Goal: Task Accomplishment & Management: Use online tool/utility

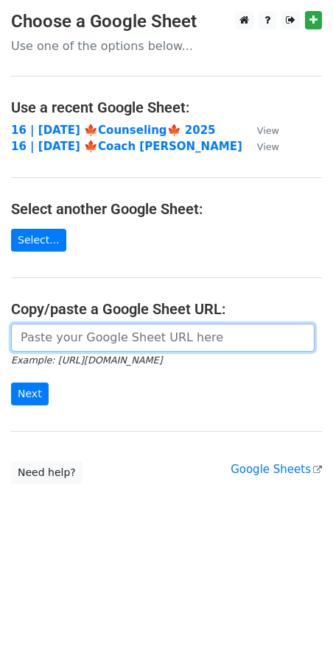
click at [119, 336] on input "url" at bounding box center [162, 338] width 303 height 28
paste input "[URL][DOMAIN_NAME]"
type input "[URL][DOMAIN_NAME]"
click at [11, 383] on input "Next" at bounding box center [30, 394] width 38 height 23
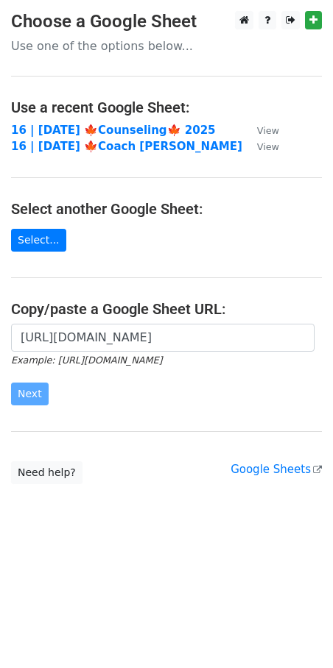
scroll to position [0, 0]
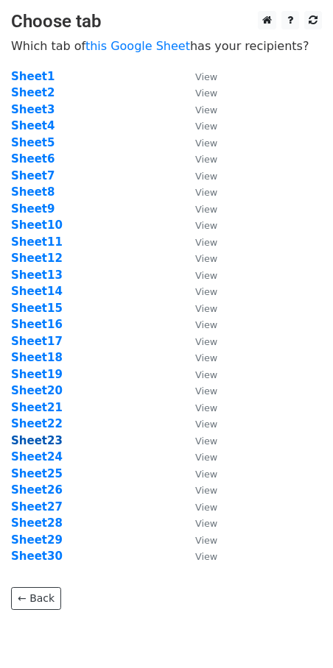
click at [48, 444] on strong "Sheet23" at bounding box center [37, 440] width 52 height 13
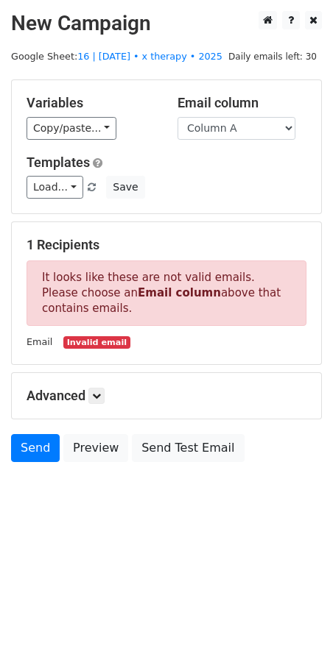
click at [145, 50] on main "New Campaign Daily emails left: 30 Google Sheet: 16 | oct 22 • x therapy • 2025…" at bounding box center [166, 240] width 333 height 459
click at [141, 59] on link "16 | oct 22 • x therapy • 2025" at bounding box center [149, 56] width 145 height 11
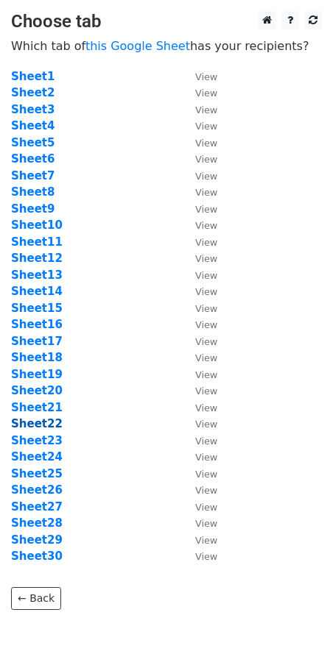
click at [52, 421] on strong "Sheet22" at bounding box center [37, 423] width 52 height 13
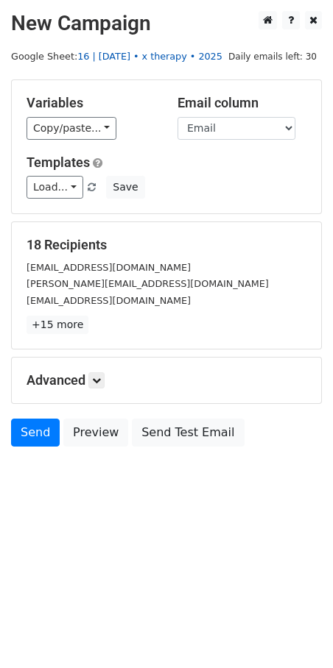
click at [153, 57] on link "16 | oct 22 • x therapy • 2025" at bounding box center [149, 56] width 145 height 11
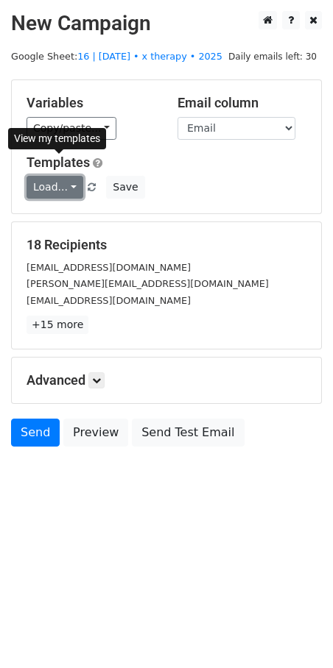
click at [60, 176] on link "Load..." at bounding box center [55, 187] width 57 height 23
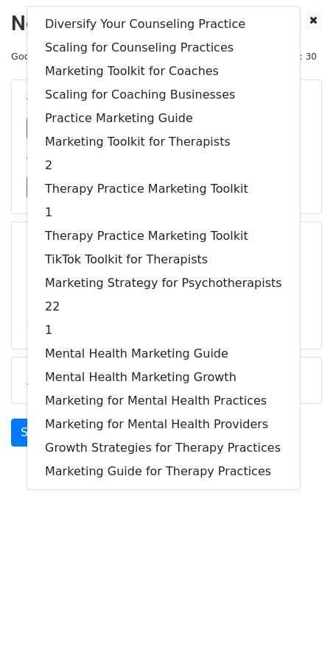
click at [137, 545] on html "New Campaign Daily emails left: 30 Google Sheet: 16 | oct 22 • x therapy • 2025…" at bounding box center [166, 334] width 333 height 668
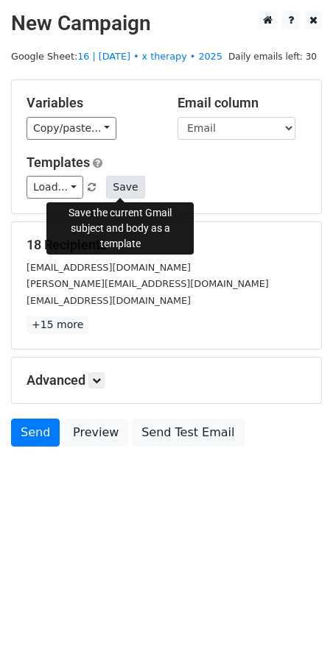
click at [106, 185] on button "Save" at bounding box center [125, 187] width 38 height 23
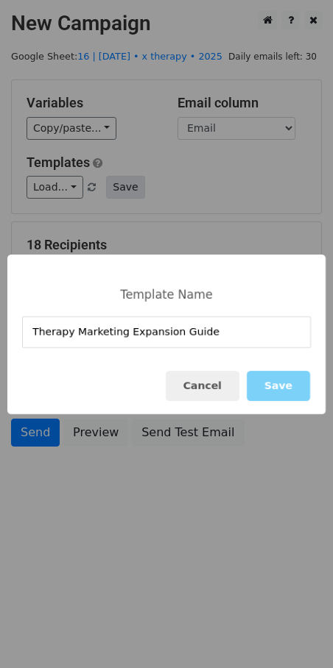
type input "Therapy Marketing Expansion Guide"
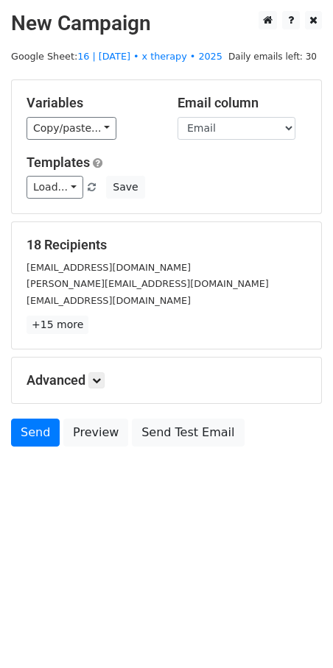
click at [128, 174] on div "Templates Load... Therapy Marketing Expansion Guide Diversify Your Counseling P…" at bounding box center [166, 177] width 302 height 45
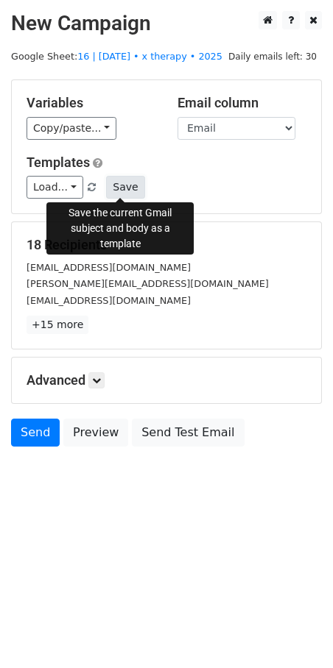
click at [121, 181] on button "Save" at bounding box center [125, 187] width 38 height 23
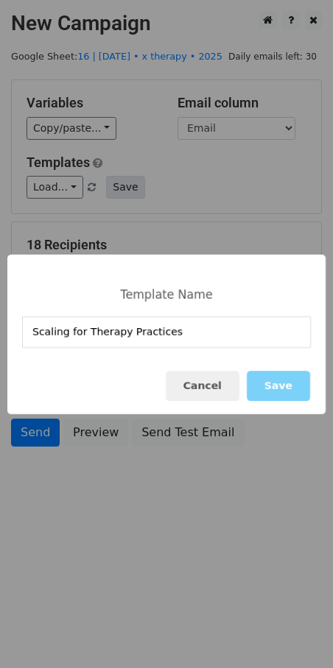
type input "Scaling for Therapy Practices"
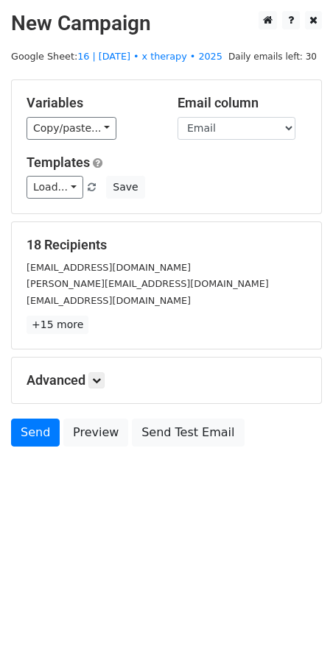
drag, startPoint x: 155, startPoint y: 215, endPoint x: 141, endPoint y: 276, distance: 62.7
click at [155, 216] on form "Variables Copy/paste... {{Email}} Email column Email Templates Load... Scaling …" at bounding box center [166, 267] width 311 height 375
click at [97, 379] on icon at bounding box center [96, 380] width 9 height 9
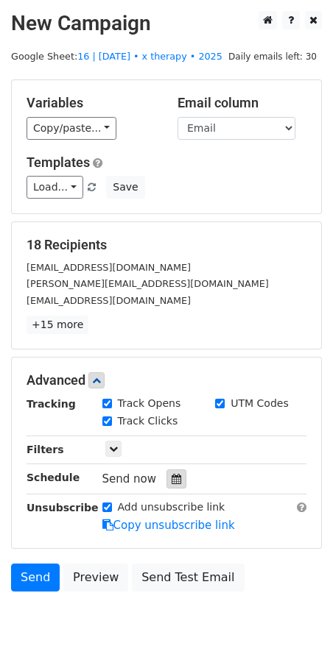
click at [172, 476] on icon at bounding box center [177, 479] width 10 height 10
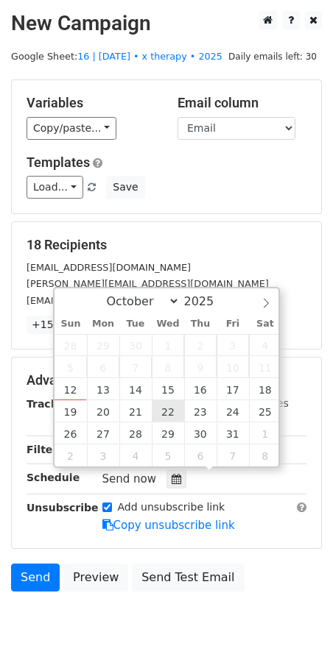
type input "2025-10-22 12:00"
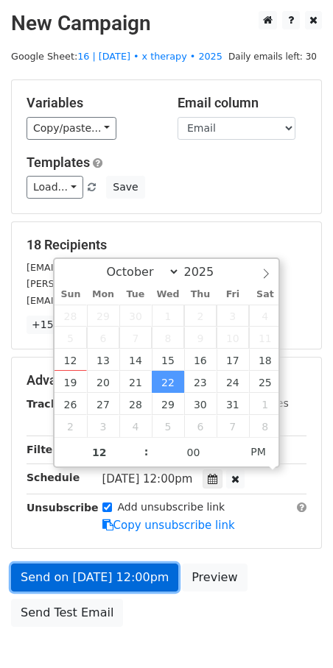
click at [115, 569] on link "Send on Oct 22 at 12:00pm" at bounding box center [94, 578] width 167 height 28
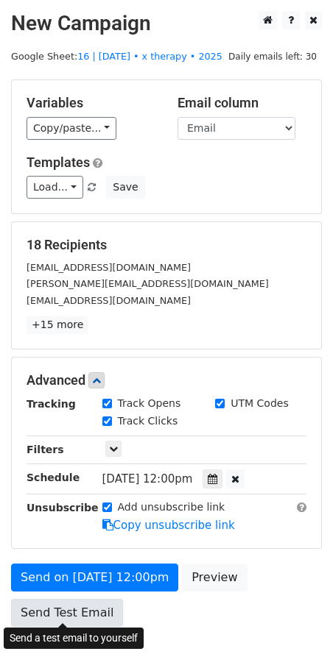
click at [55, 604] on link "Send Test Email" at bounding box center [67, 613] width 112 height 28
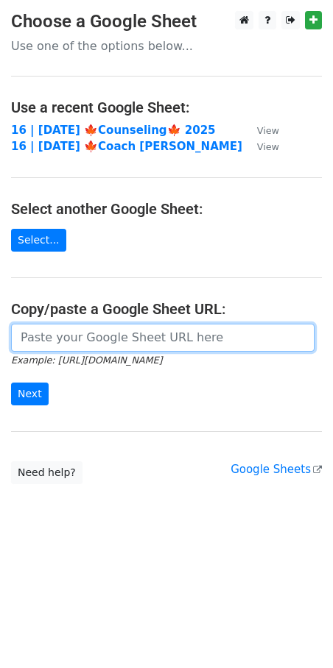
click at [110, 341] on input "url" at bounding box center [162, 338] width 303 height 28
paste input "[URL][DOMAIN_NAME]"
type input "[URL][DOMAIN_NAME]"
click at [11, 383] on input "Next" at bounding box center [30, 394] width 38 height 23
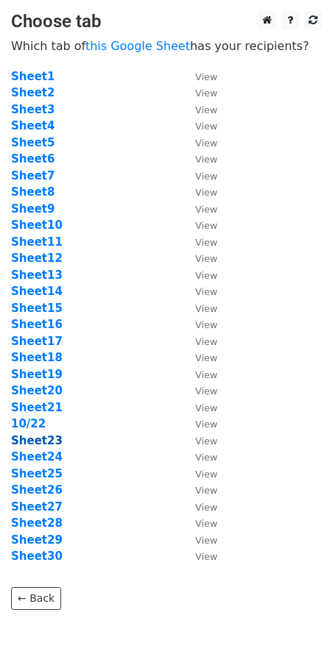
click at [49, 445] on strong "Sheet23" at bounding box center [37, 440] width 52 height 13
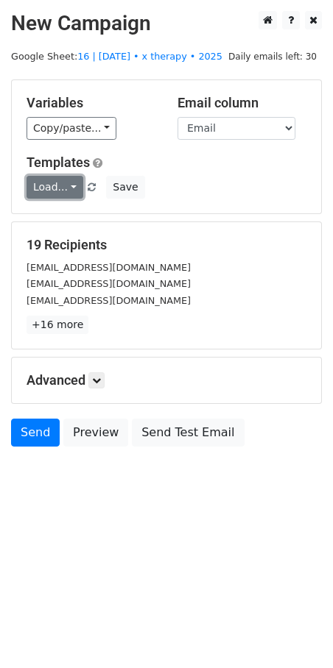
click at [50, 188] on link "Load..." at bounding box center [55, 187] width 57 height 23
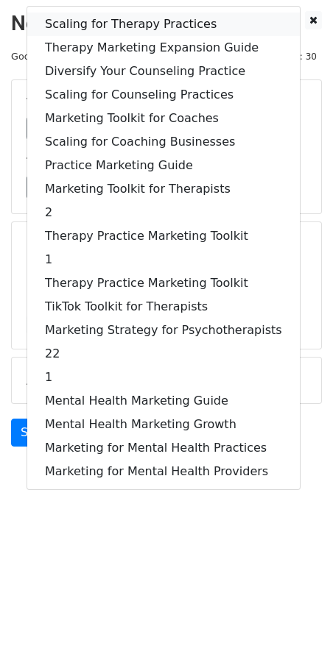
click at [105, 27] on link "Scaling for Therapy Practices" at bounding box center [163, 25] width 272 height 24
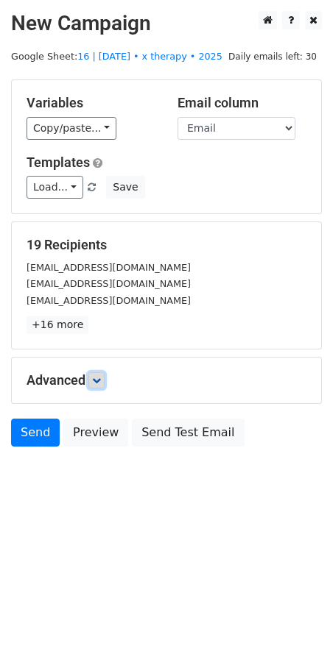
click at [105, 374] on link at bounding box center [96, 381] width 16 height 16
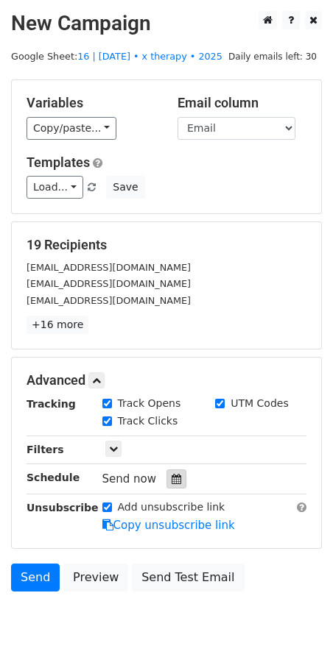
click at [167, 483] on div at bounding box center [176, 479] width 20 height 19
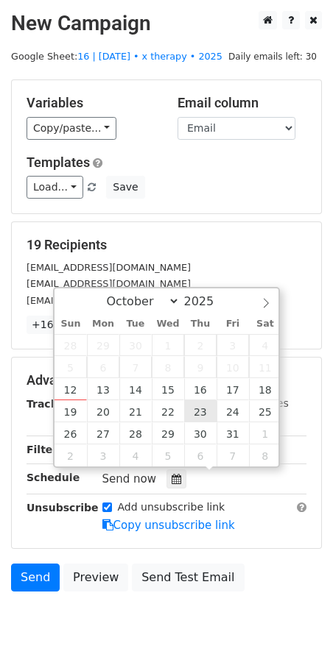
type input "2025-10-23 12:00"
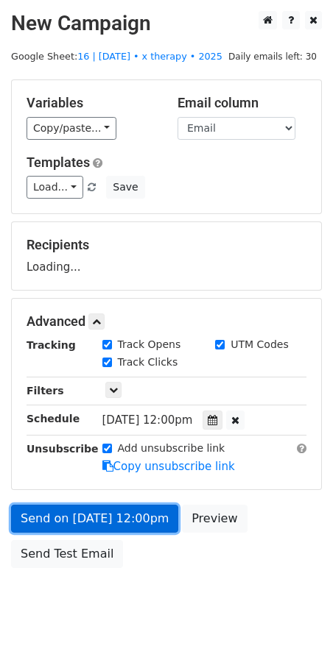
click at [141, 518] on link "Send on Oct 23 at 12:00pm" at bounding box center [94, 519] width 167 height 28
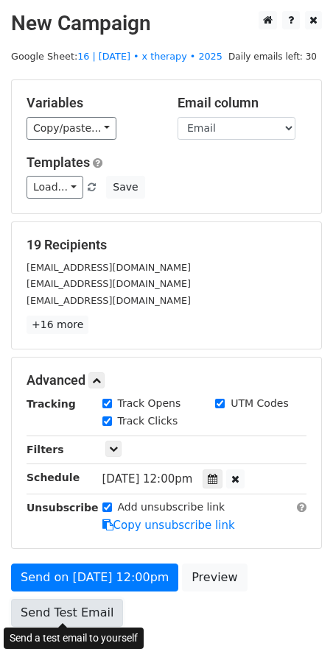
click at [85, 611] on link "Send Test Email" at bounding box center [67, 613] width 112 height 28
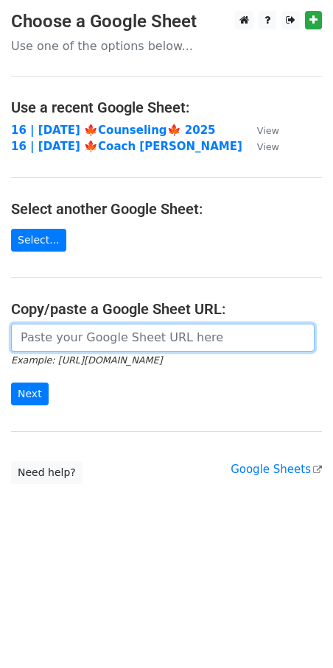
click at [86, 331] on input "url" at bounding box center [162, 338] width 303 height 28
paste input "[URL][DOMAIN_NAME]"
type input "[URL][DOMAIN_NAME]"
click at [11, 383] on input "Next" at bounding box center [30, 394] width 38 height 23
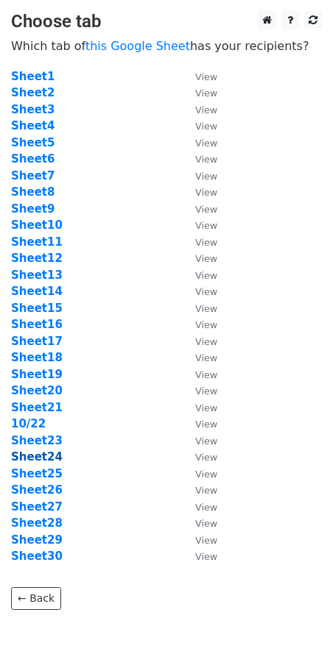
click at [45, 459] on strong "Sheet24" at bounding box center [37, 457] width 52 height 13
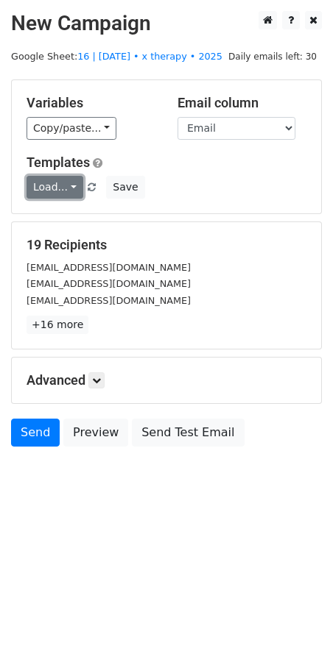
click at [54, 186] on link "Load..." at bounding box center [55, 187] width 57 height 23
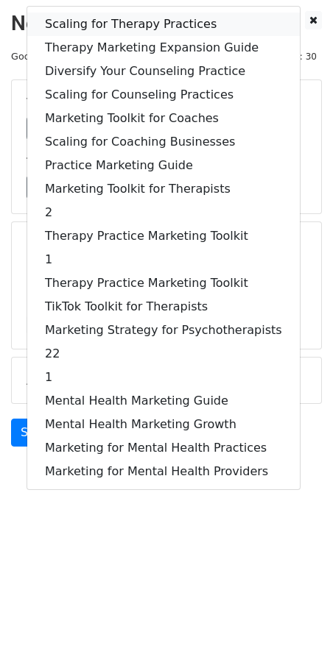
click at [107, 26] on link "Scaling for Therapy Practices" at bounding box center [163, 25] width 272 height 24
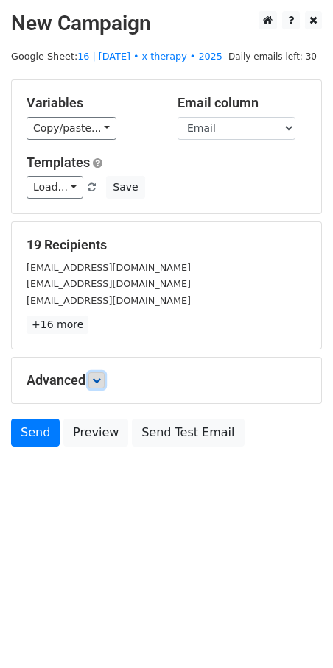
click at [100, 374] on link at bounding box center [96, 381] width 16 height 16
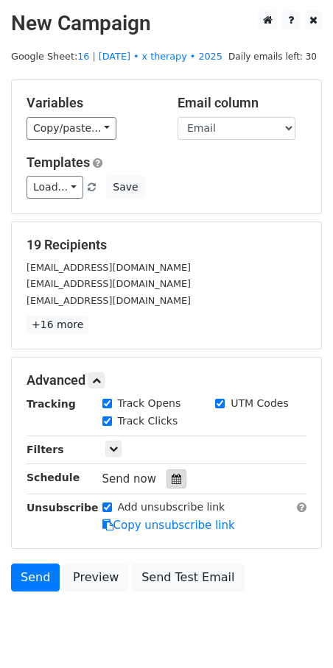
click at [172, 481] on icon at bounding box center [177, 479] width 10 height 10
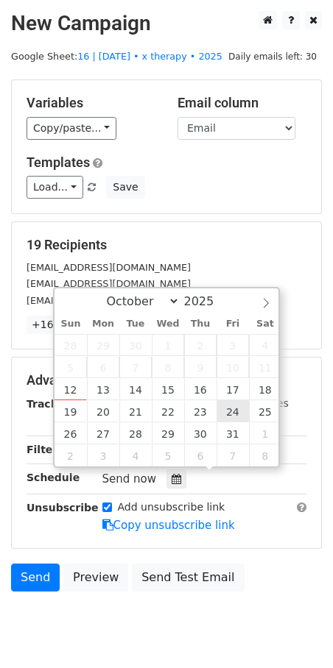
type input "2025-10-24 12:00"
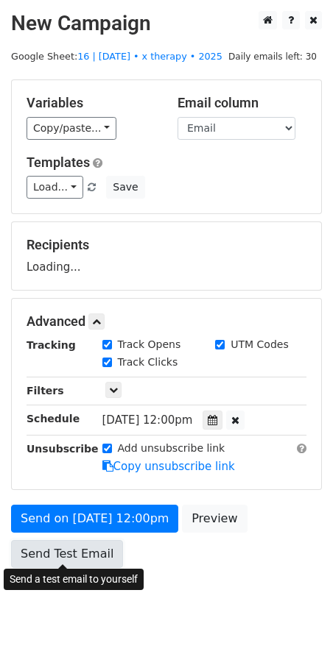
click at [66, 563] on link "Send Test Email" at bounding box center [67, 554] width 112 height 28
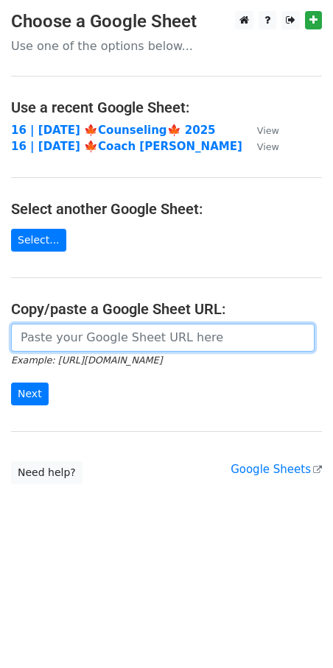
click at [89, 327] on input "url" at bounding box center [162, 338] width 303 height 28
paste input "[URL][DOMAIN_NAME]"
type input "[URL][DOMAIN_NAME]"
click at [11, 383] on input "Next" at bounding box center [30, 394] width 38 height 23
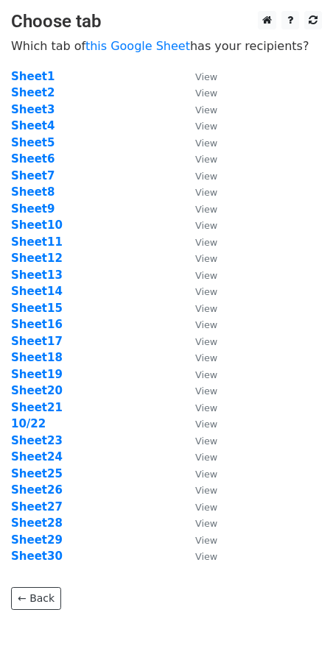
click at [51, 481] on td "Sheet25" at bounding box center [95, 474] width 169 height 17
click at [51, 478] on strong "Sheet25" at bounding box center [37, 473] width 52 height 13
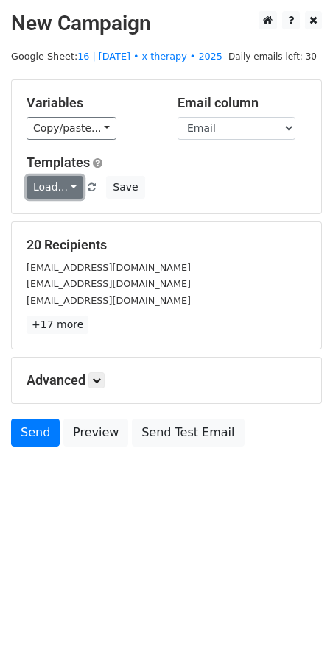
click at [68, 197] on link "Load..." at bounding box center [55, 187] width 57 height 23
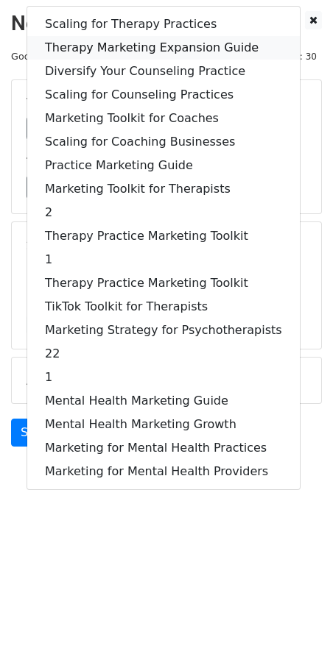
click at [104, 49] on link "Therapy Marketing Expansion Guide" at bounding box center [163, 48] width 272 height 24
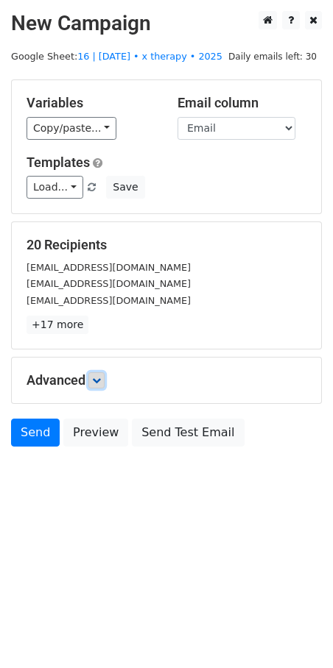
click at [101, 383] on icon at bounding box center [96, 380] width 9 height 9
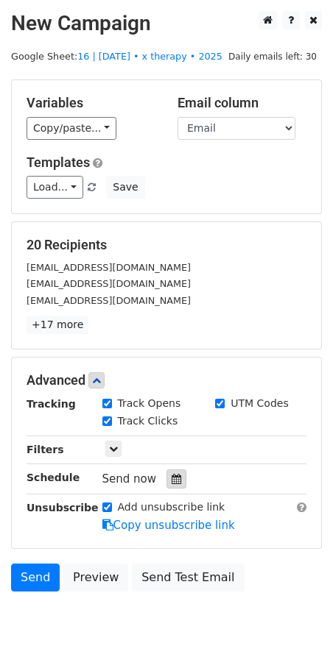
click at [166, 473] on div at bounding box center [176, 479] width 20 height 19
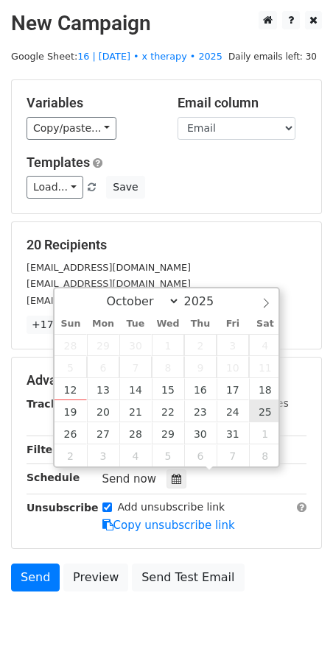
type input "2025-10-25 12:00"
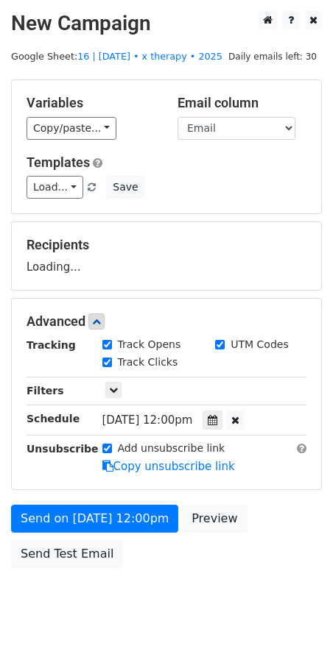
click at [100, 532] on div "Send on Oct 25 at 12:00pm Preview Send Test Email" at bounding box center [166, 540] width 333 height 71
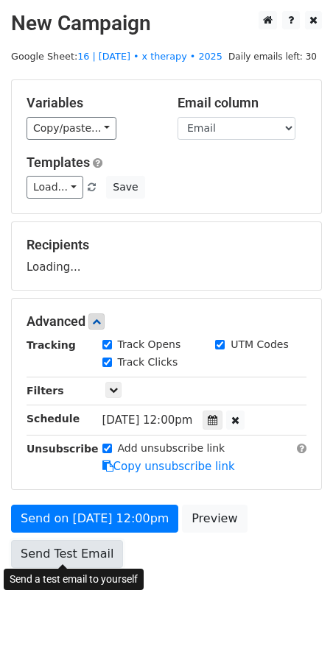
click at [69, 561] on link "Send Test Email" at bounding box center [67, 554] width 112 height 28
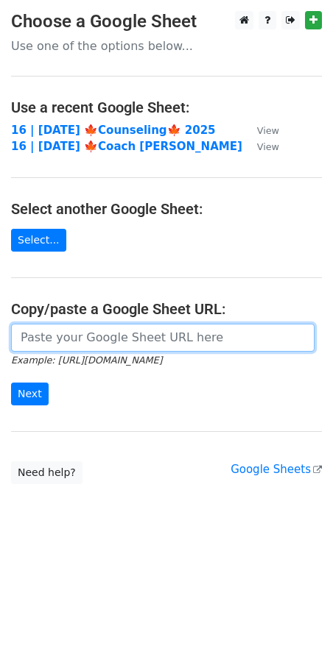
click at [99, 328] on input "url" at bounding box center [162, 338] width 303 height 28
paste input "[URL][DOMAIN_NAME]"
type input "[URL][DOMAIN_NAME]"
click at [11, 383] on input "Next" at bounding box center [30, 394] width 38 height 23
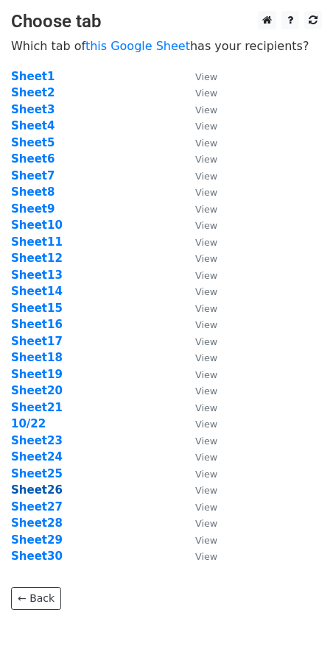
click at [41, 490] on strong "Sheet26" at bounding box center [37, 490] width 52 height 13
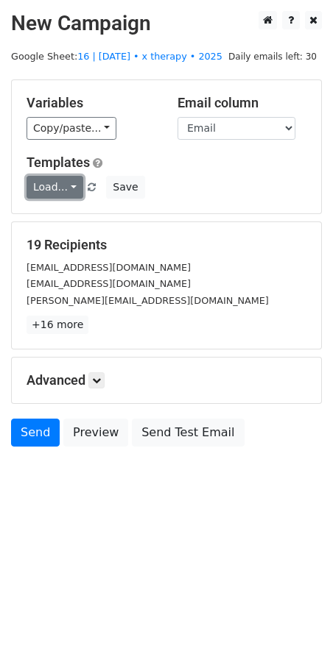
click at [59, 188] on link "Load..." at bounding box center [55, 187] width 57 height 23
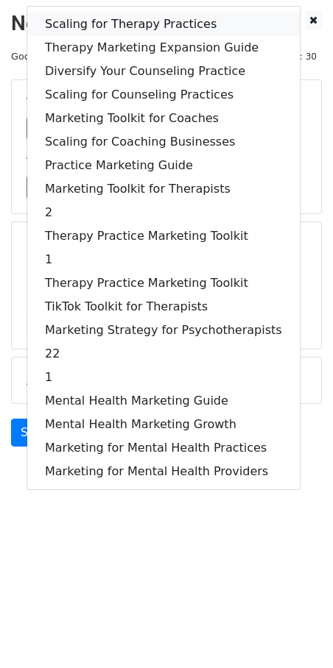
click at [127, 18] on link "Scaling for Therapy Practices" at bounding box center [163, 25] width 272 height 24
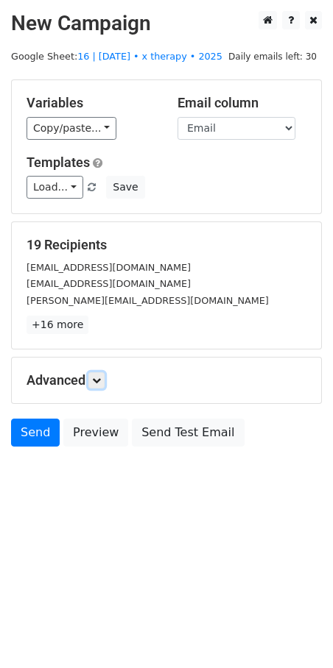
drag, startPoint x: 99, startPoint y: 384, endPoint x: 107, endPoint y: 390, distance: 9.9
click at [100, 384] on icon at bounding box center [96, 380] width 9 height 9
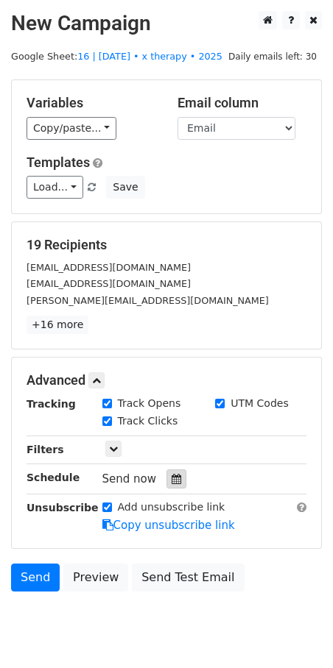
click at [166, 479] on div at bounding box center [176, 479] width 20 height 19
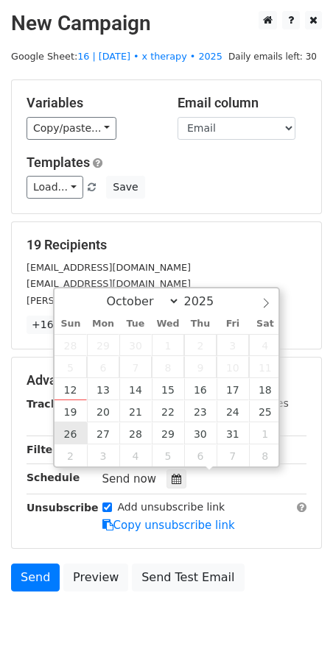
type input "[DATE] 12:00"
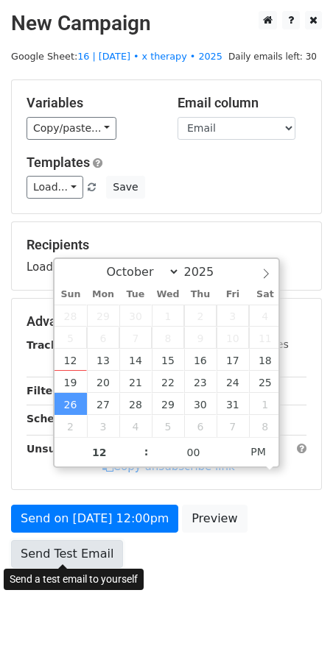
click at [83, 543] on link "Send Test Email" at bounding box center [67, 554] width 112 height 28
